Goal: Book appointment/travel/reservation

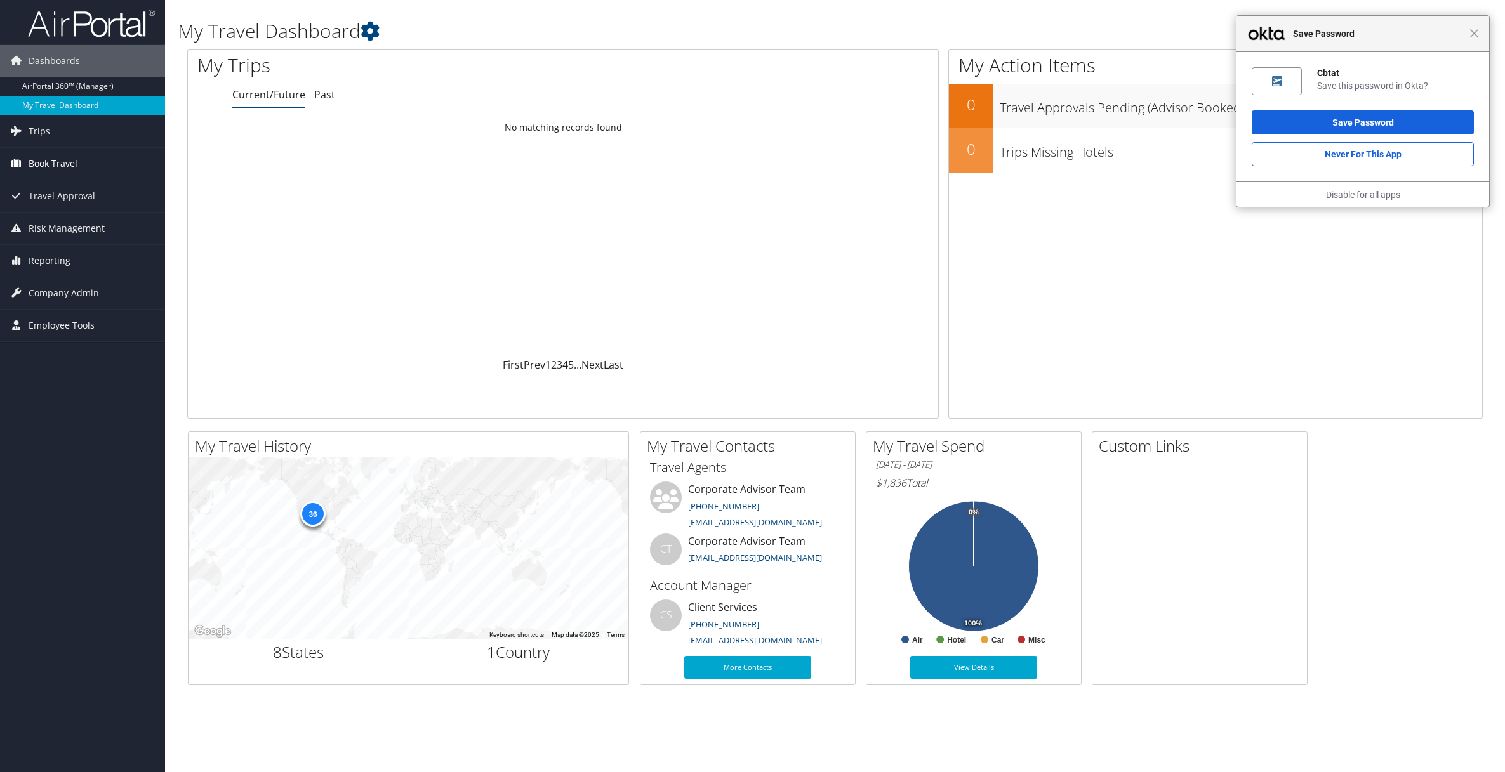
click at [54, 159] on span "Book Travel" at bounding box center [53, 164] width 49 height 32
click at [1475, 33] on span "Close" at bounding box center [1474, 34] width 10 height 10
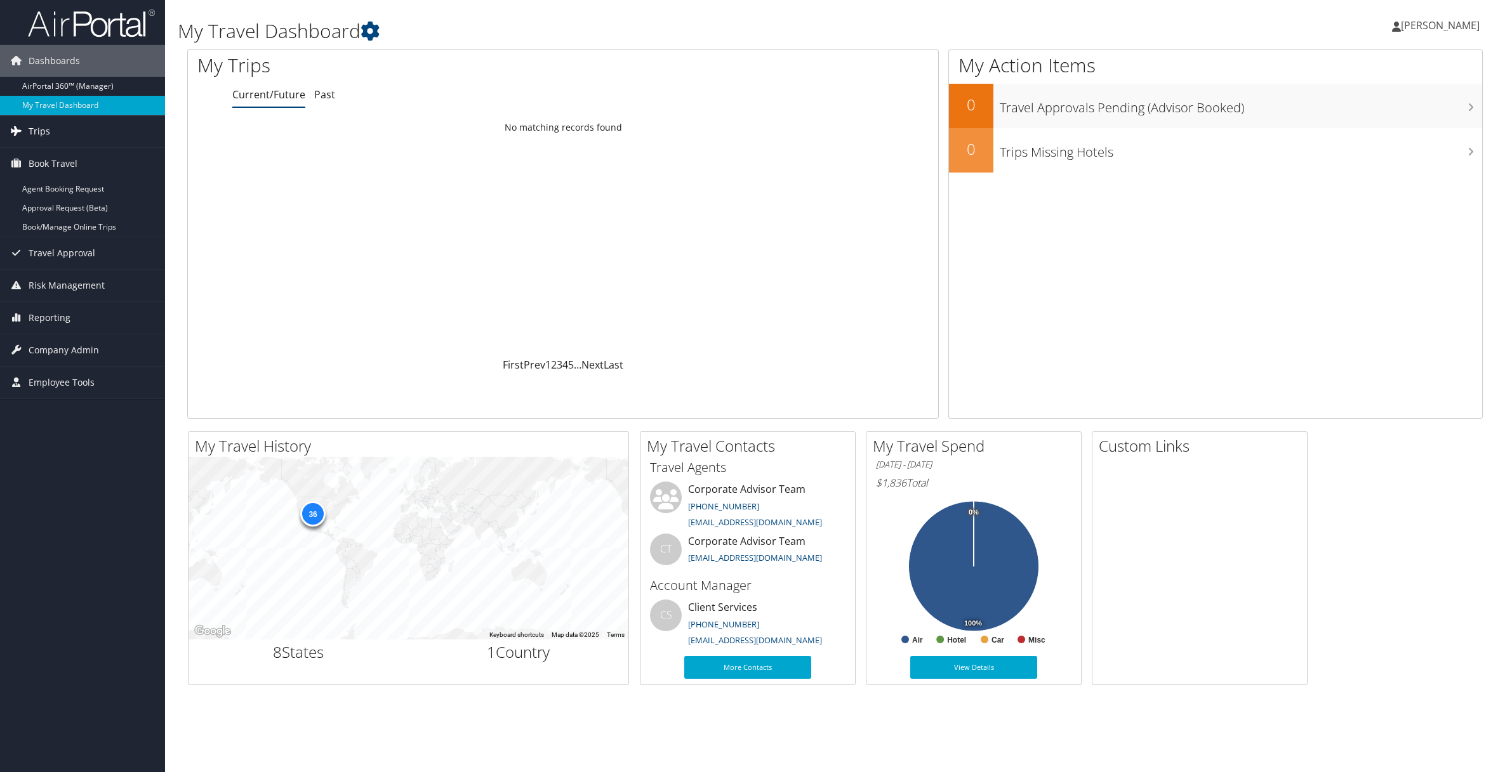
click at [64, 131] on link "Trips" at bounding box center [82, 131] width 165 height 32
click at [63, 289] on link "Agent Booking Request" at bounding box center [82, 284] width 165 height 19
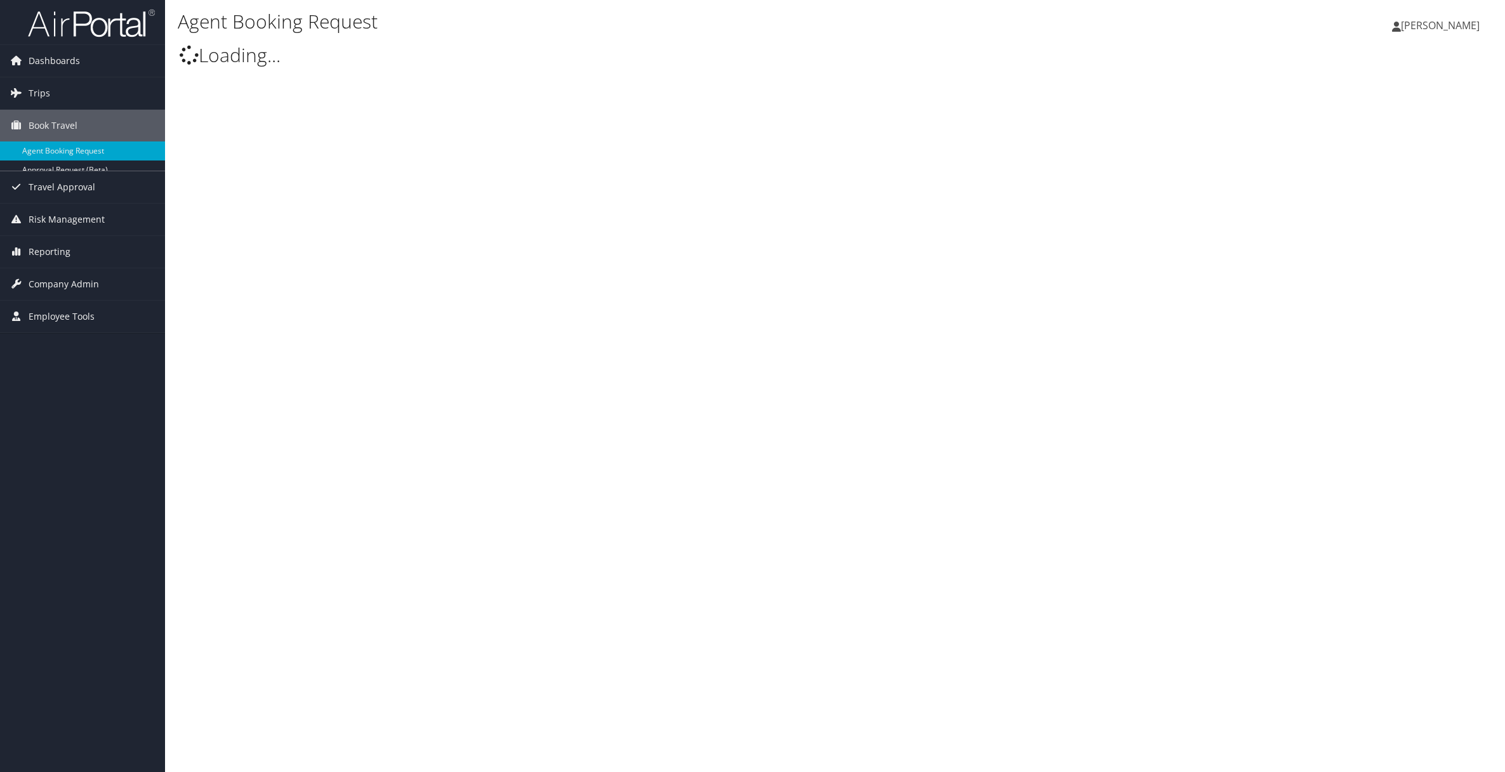
type input "Marissa Ruvalcaba"
select select "trips@cbtravel.com"
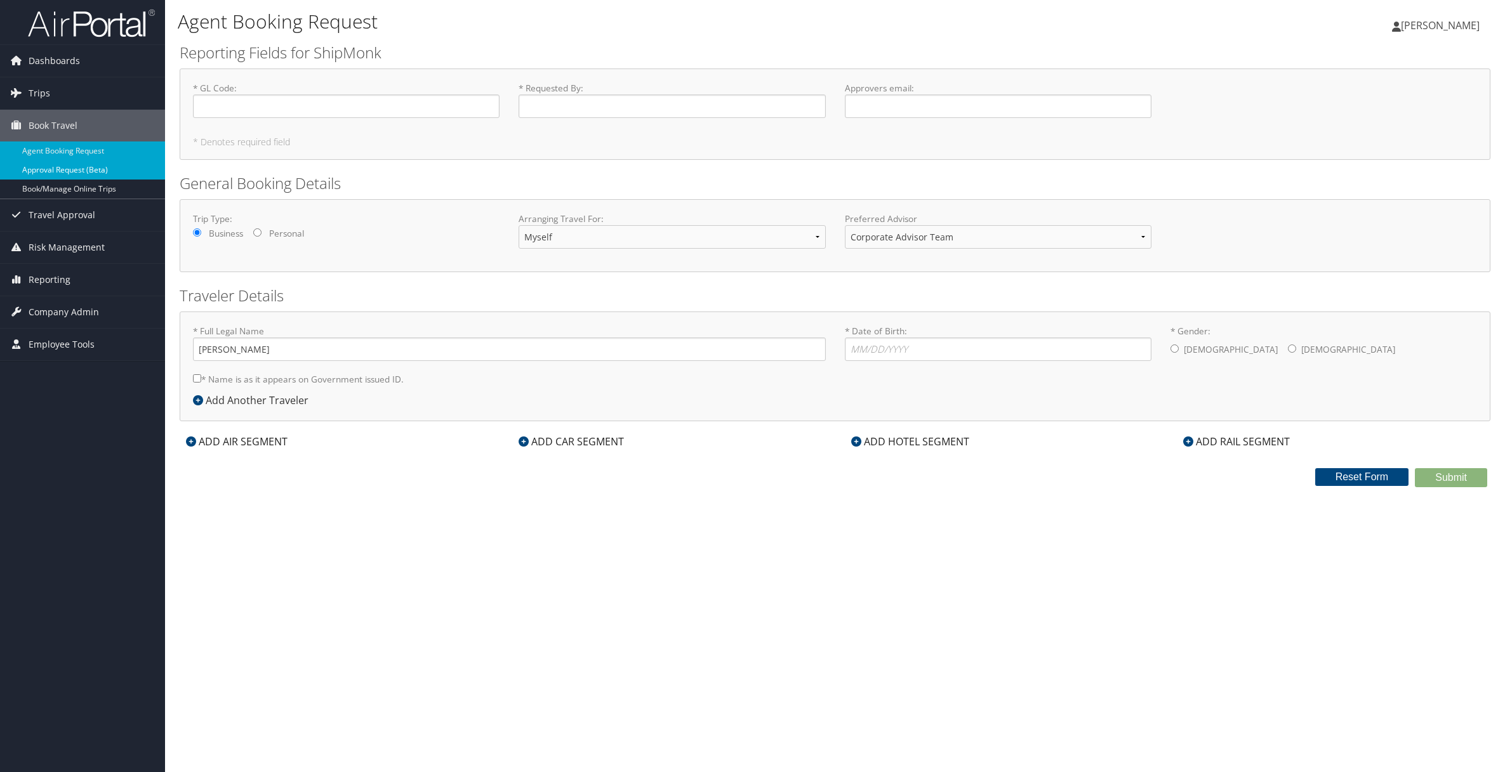
click at [83, 173] on link "Approval Request (Beta)" at bounding box center [82, 170] width 165 height 19
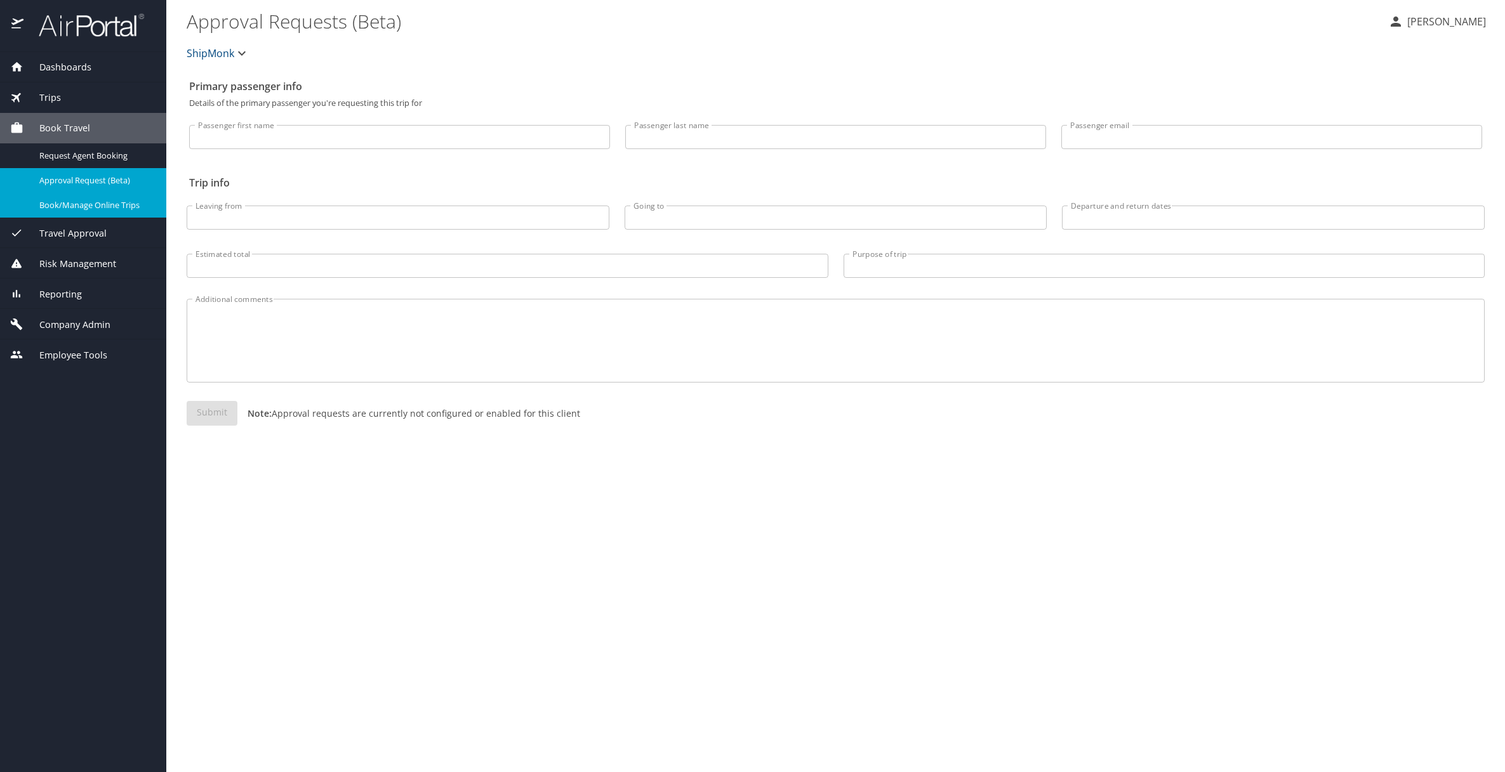
click at [66, 204] on span "Book/Manage Online Trips" at bounding box center [95, 205] width 112 height 12
